Goal: Task Accomplishment & Management: Complete application form

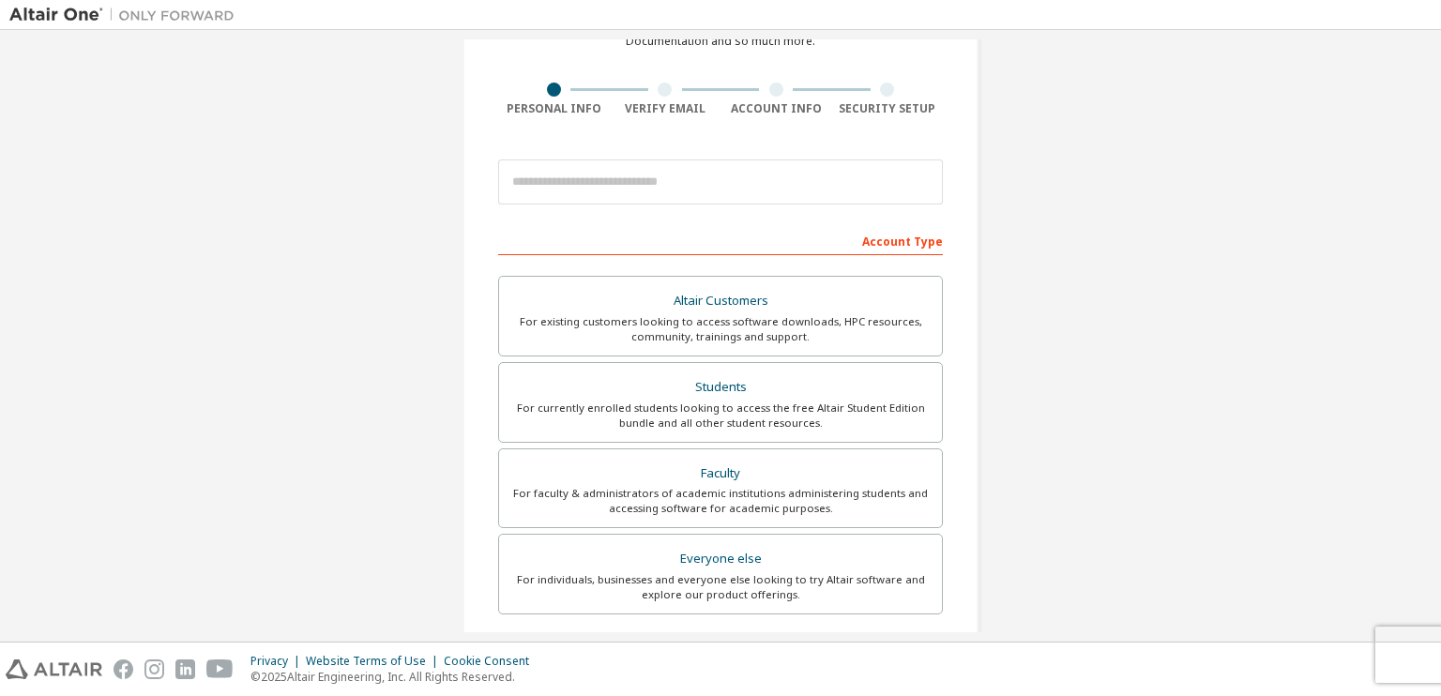
scroll to position [116, 0]
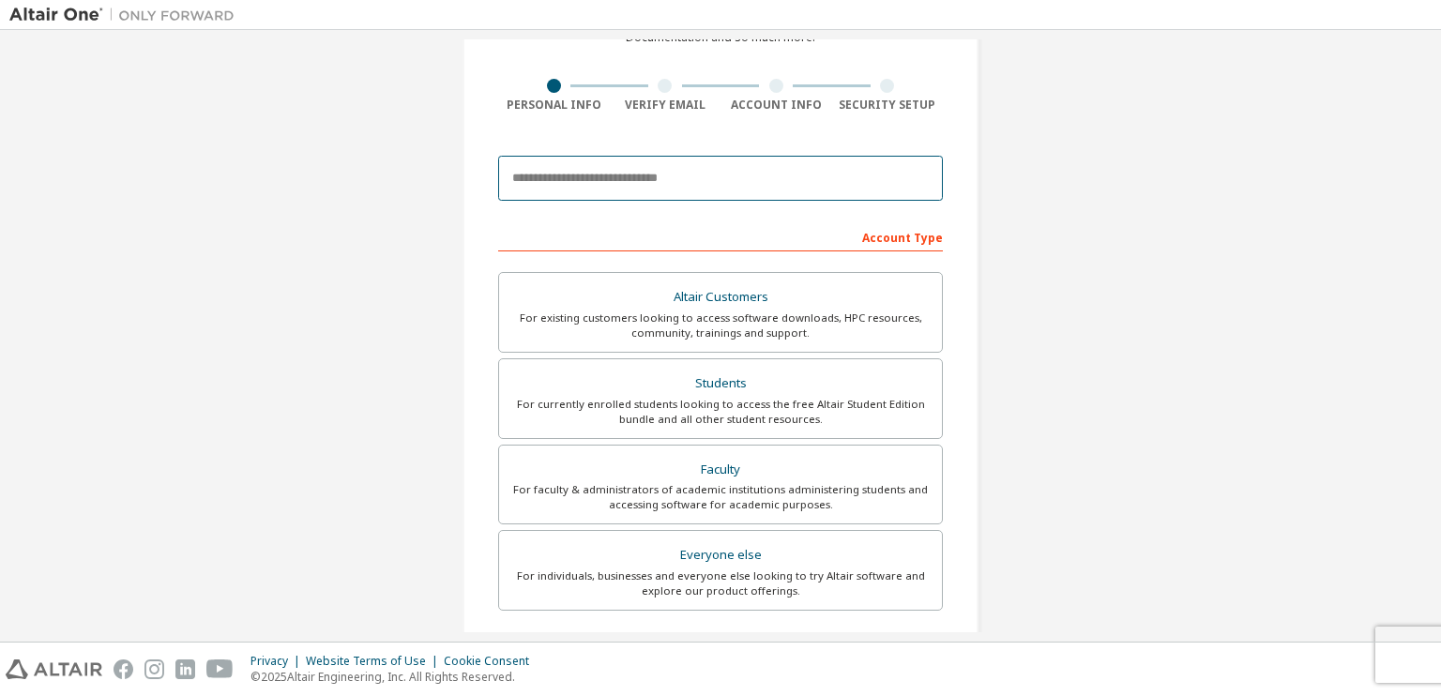
click at [570, 200] on input "email" at bounding box center [720, 178] width 445 height 45
type input "**********"
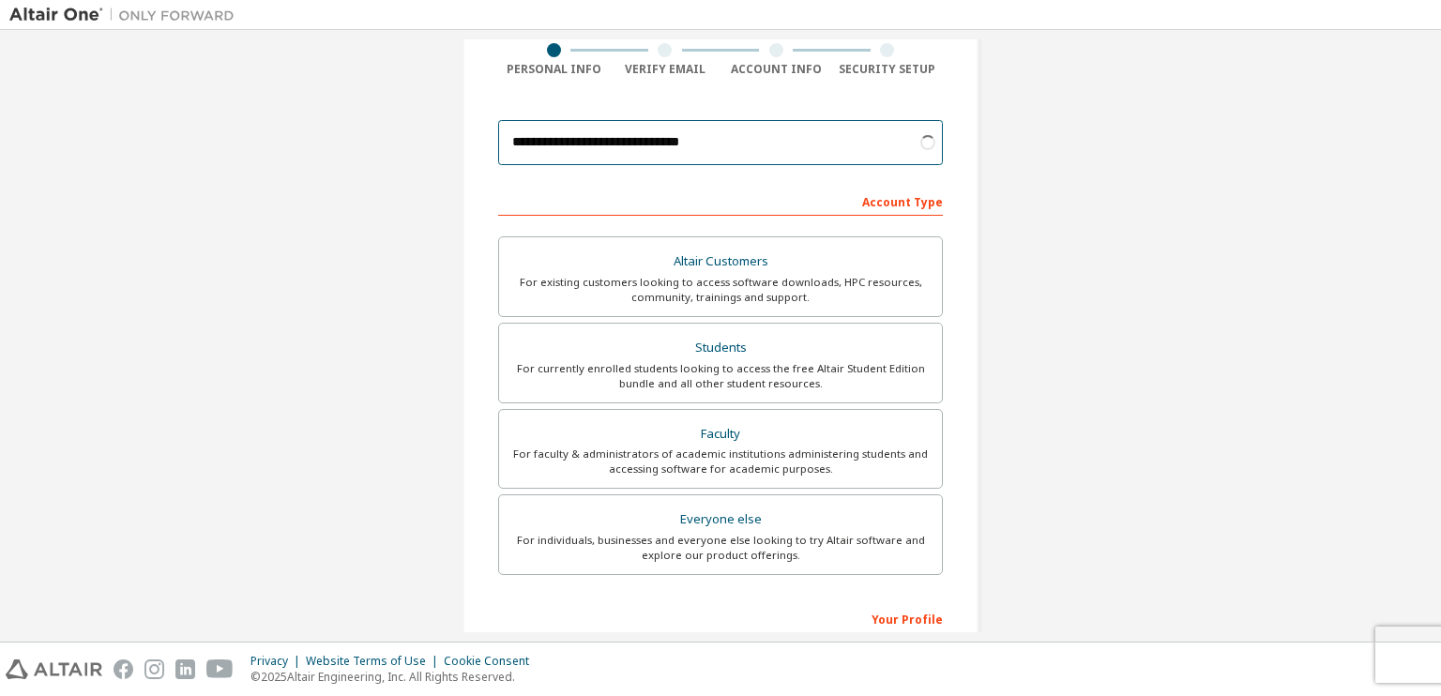
scroll to position [154, 0]
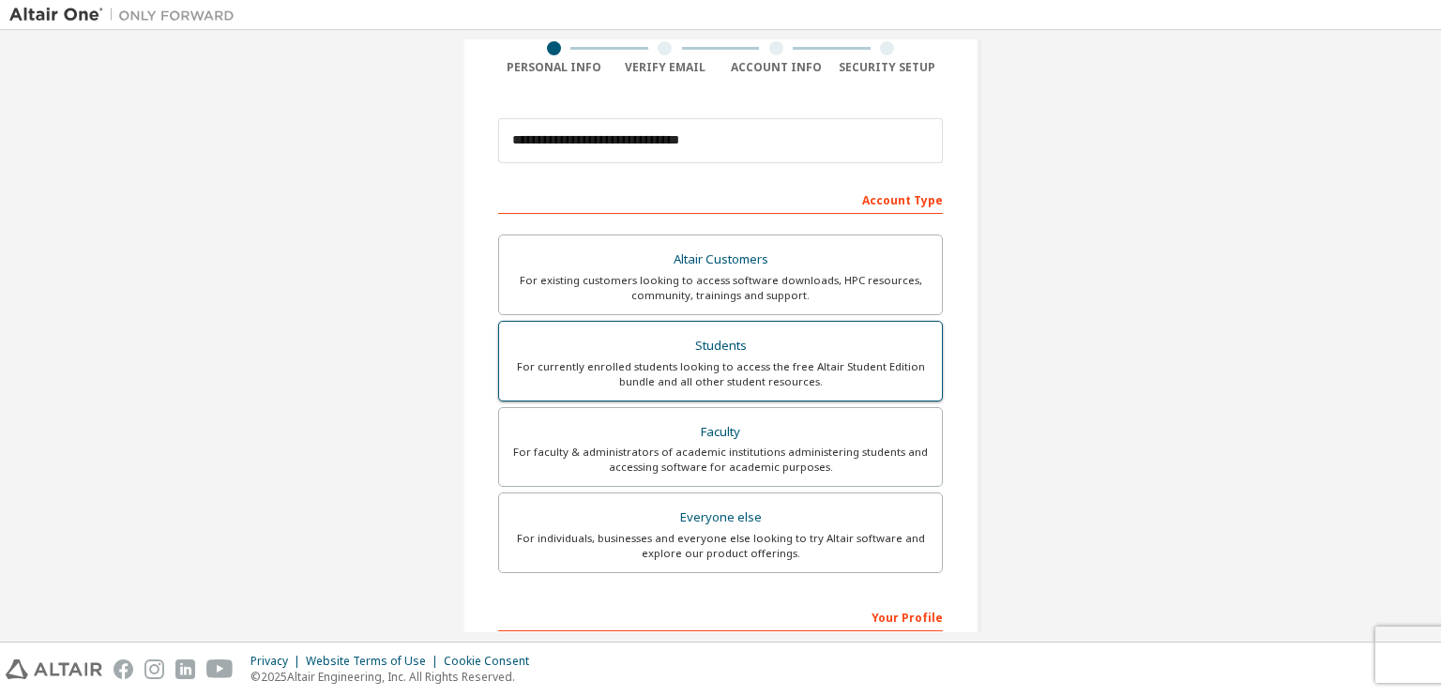
click at [670, 350] on div "Students" at bounding box center [720, 346] width 420 height 26
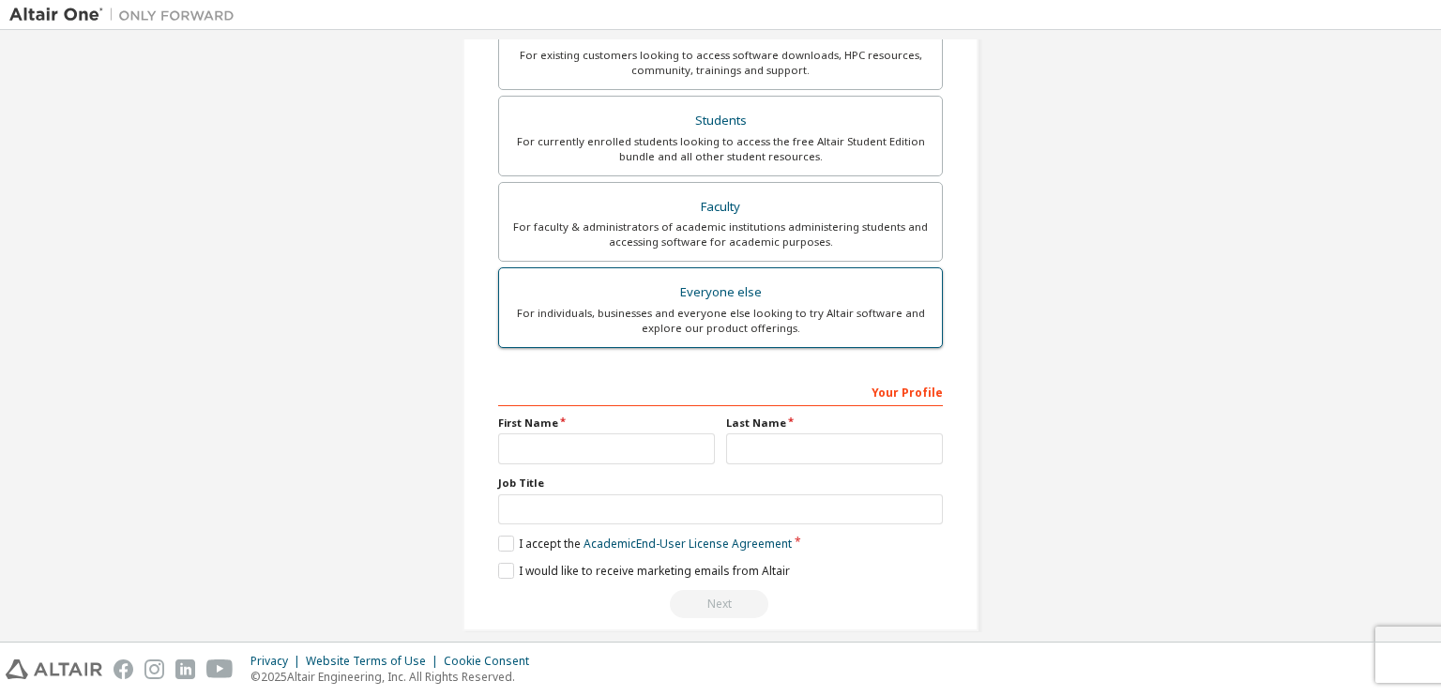
scroll to position [382, 0]
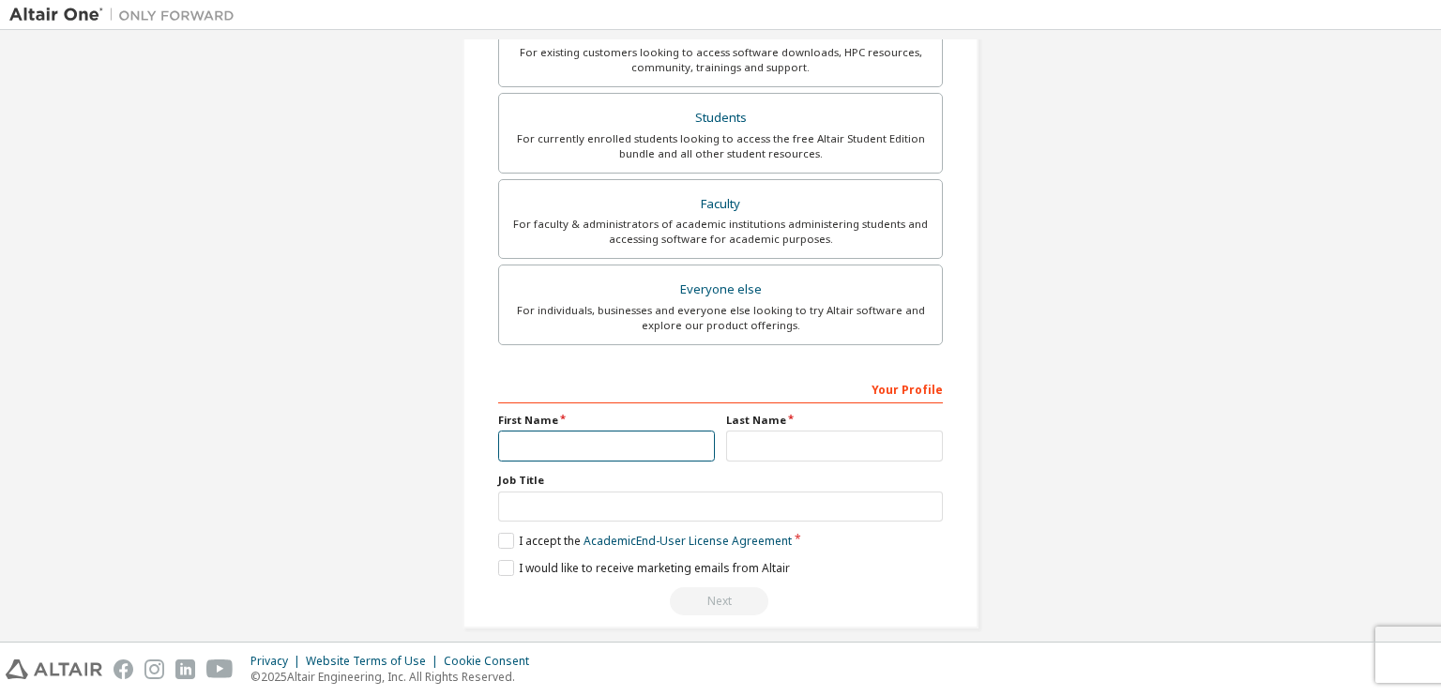
click at [591, 440] on input "text" at bounding box center [606, 446] width 217 height 31
type input "*********"
type input "*****"
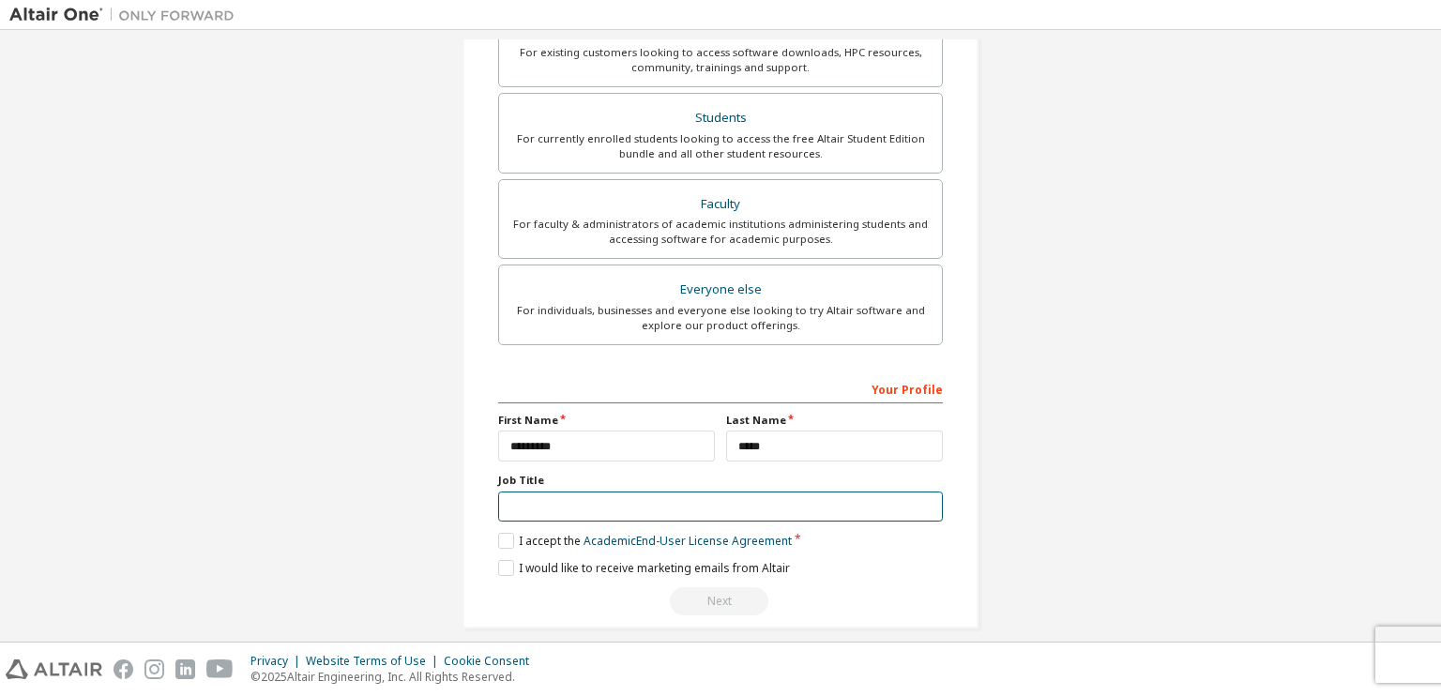
click at [581, 499] on input "text" at bounding box center [720, 506] width 445 height 31
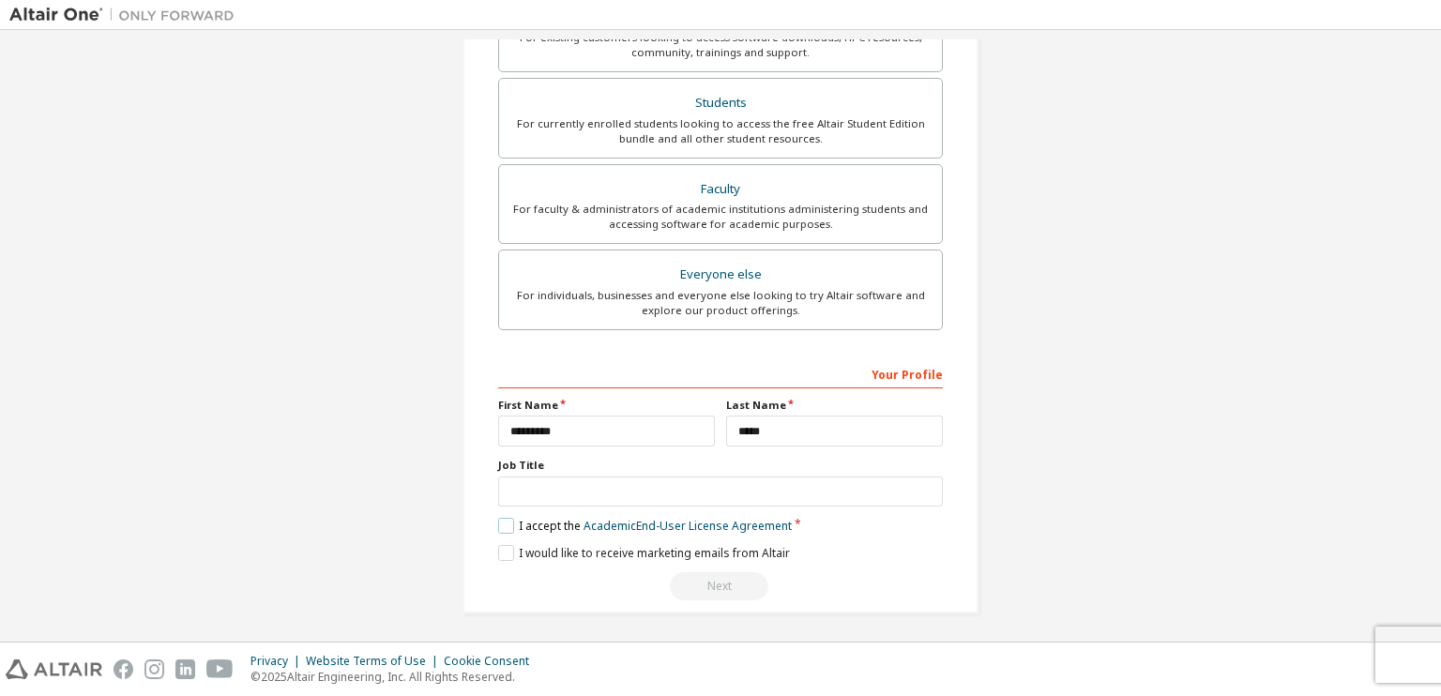
click at [500, 526] on label "I accept the Academic End-User License Agreement" at bounding box center [645, 526] width 294 height 16
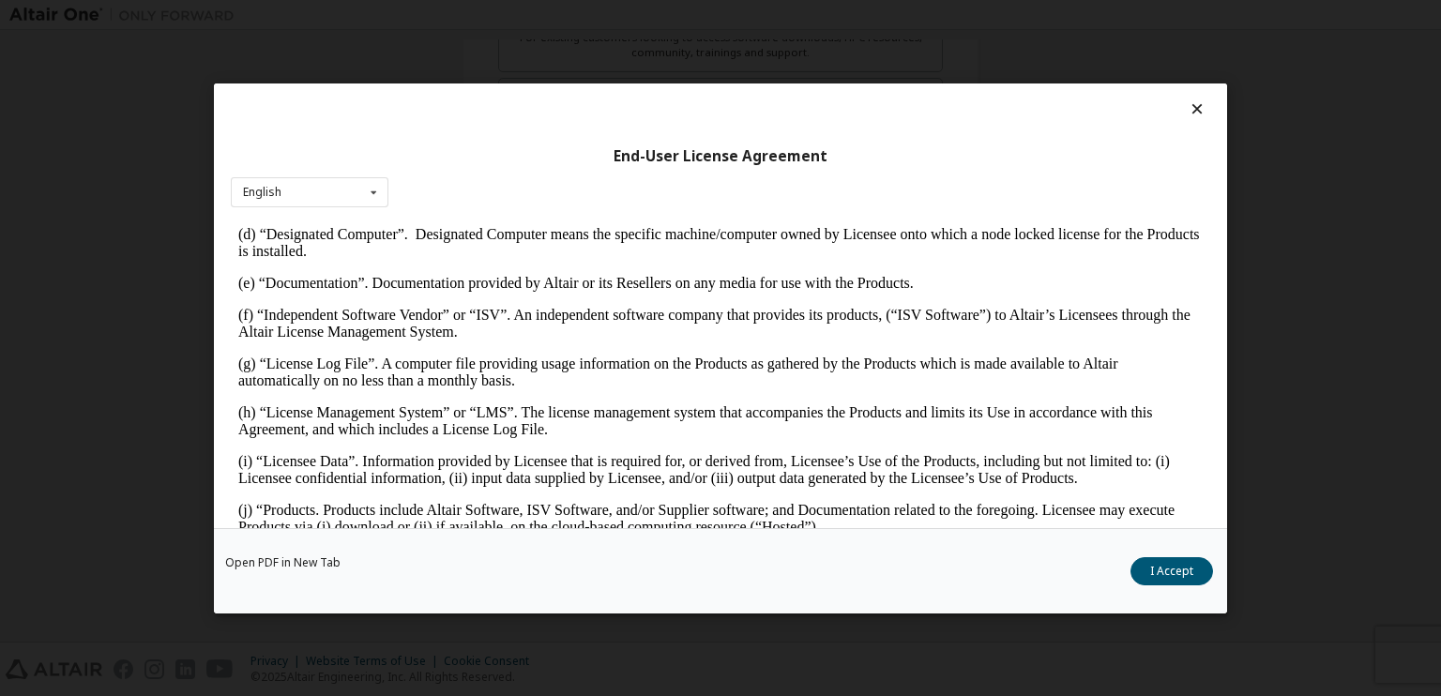
scroll to position [627, 0]
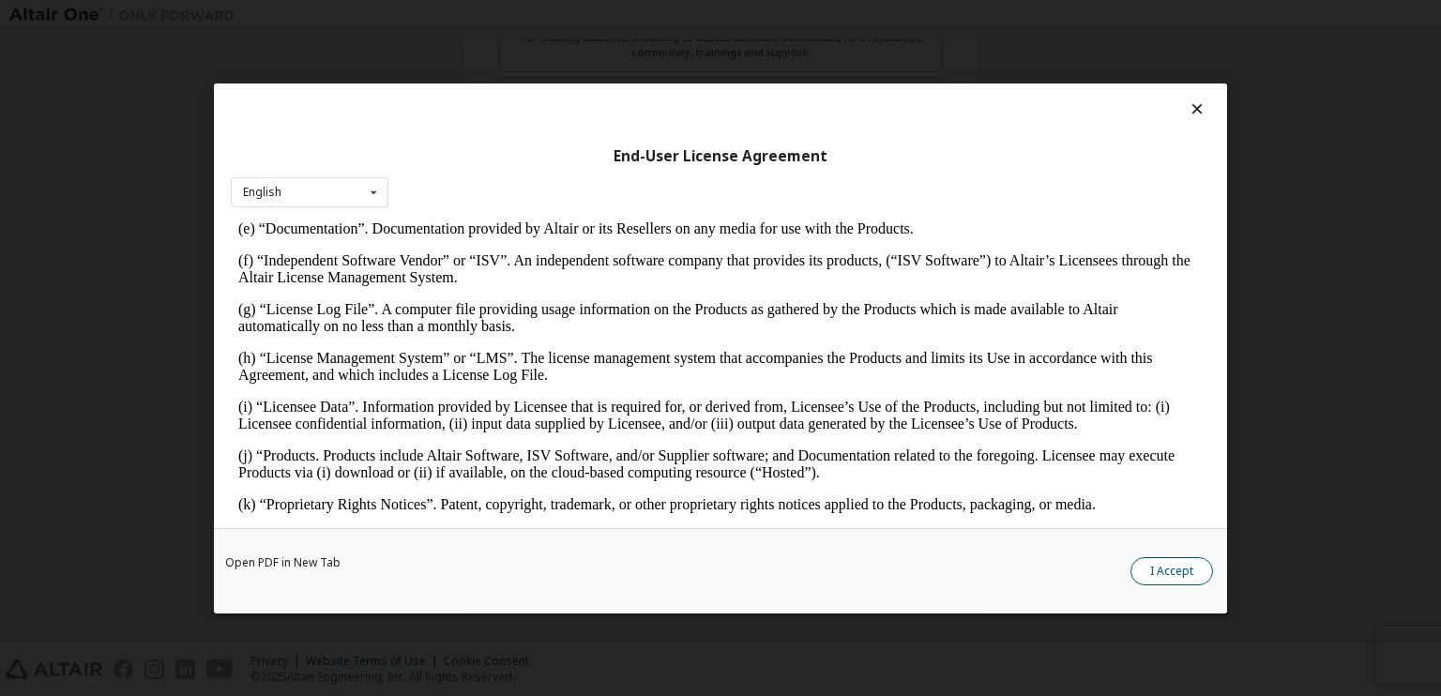
click at [1162, 566] on button "I Accept" at bounding box center [1171, 570] width 83 height 28
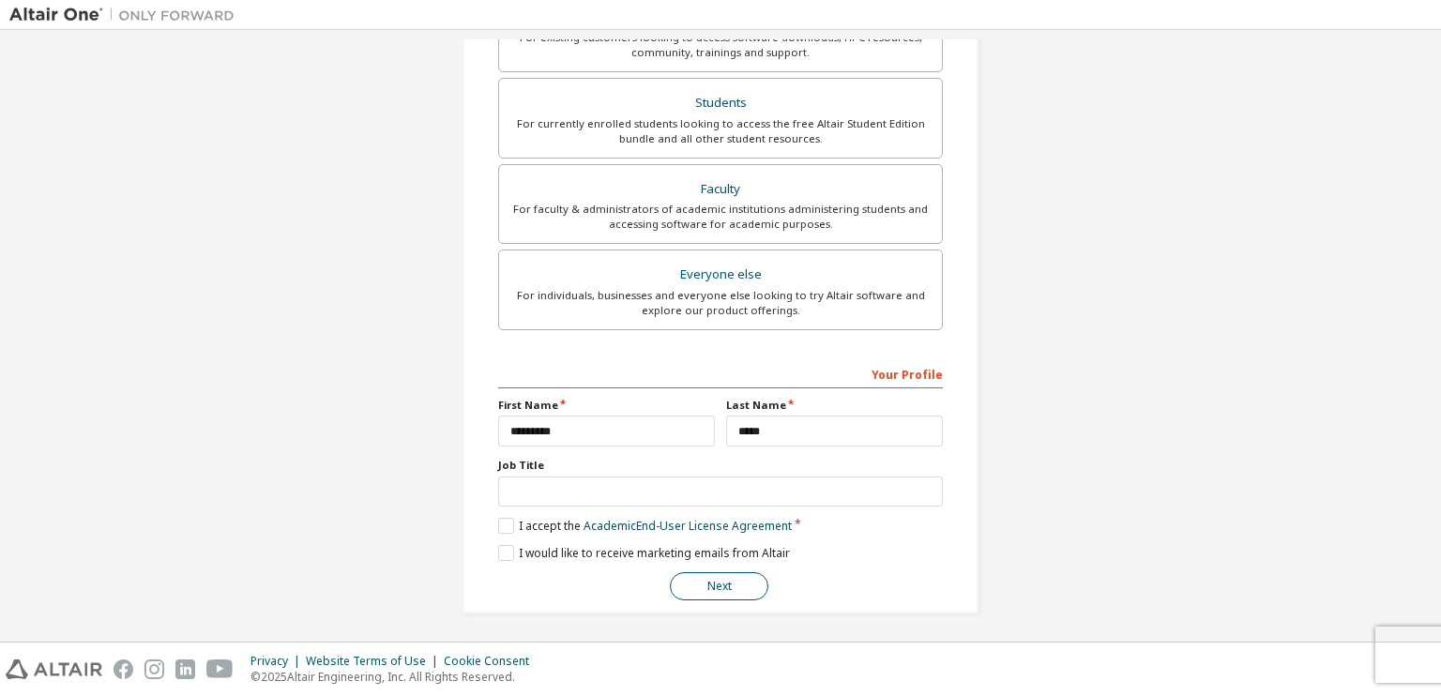
click at [700, 577] on button "Next" at bounding box center [719, 586] width 98 height 28
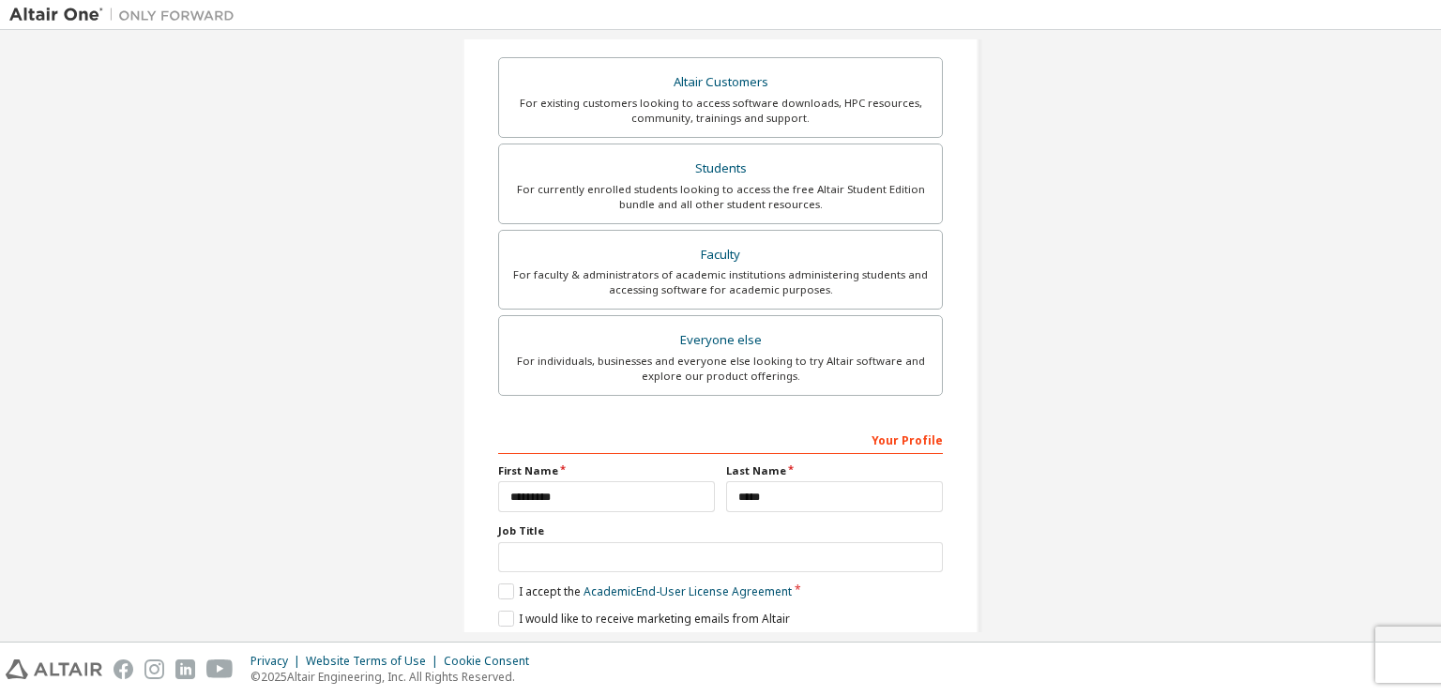
scroll to position [0, 0]
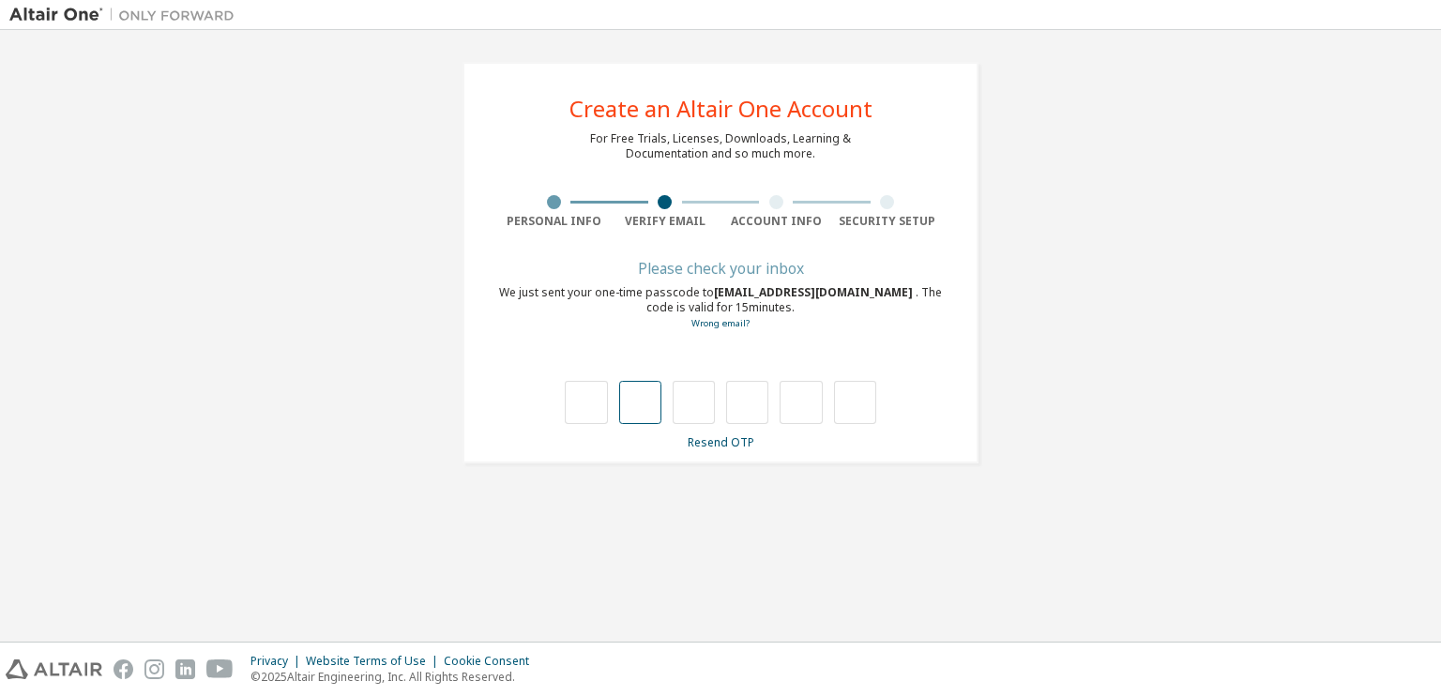
type input "*"
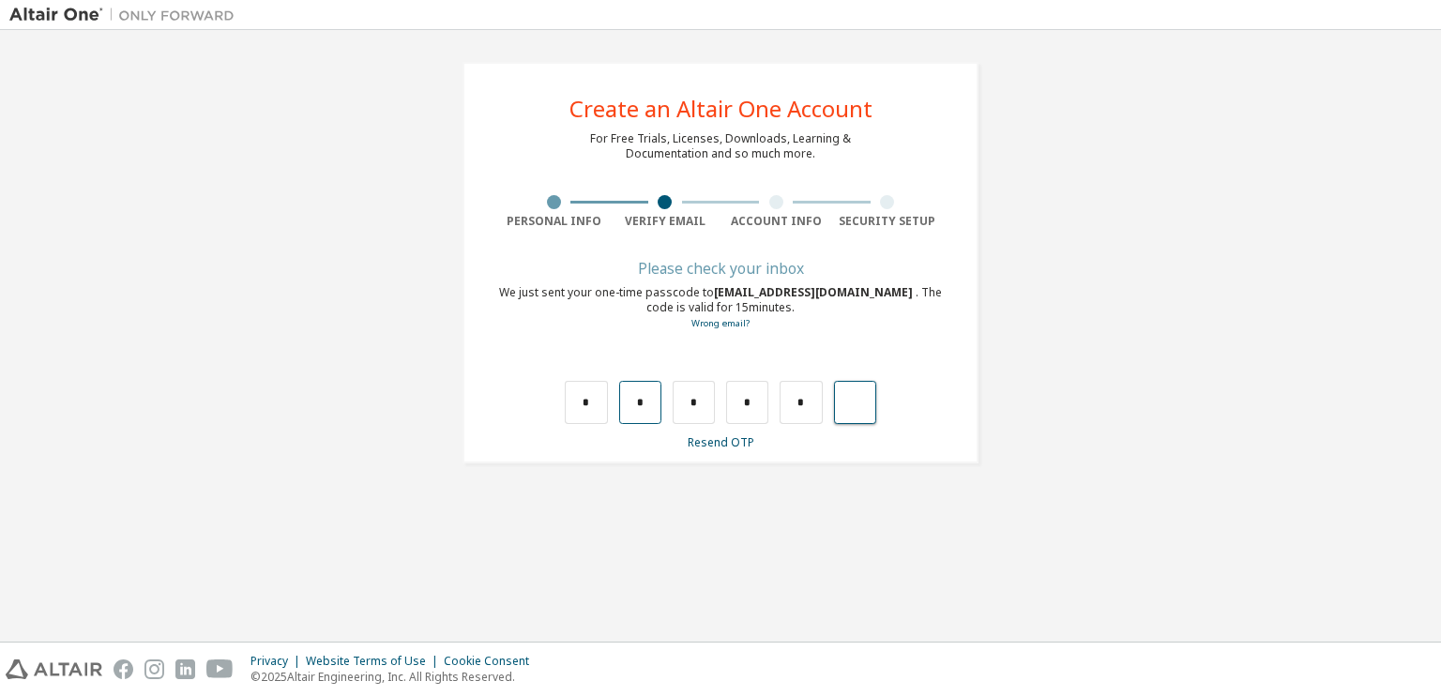
type input "*"
